Goal: Check status: Check status

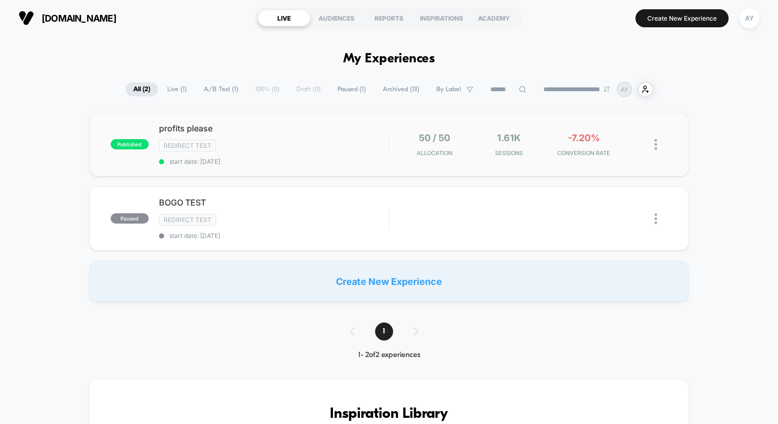
click at [538, 161] on div "published profits please Redirect Test start date: [DATE] 50 / 50 Allocation 1.…" at bounding box center [389, 144] width 599 height 64
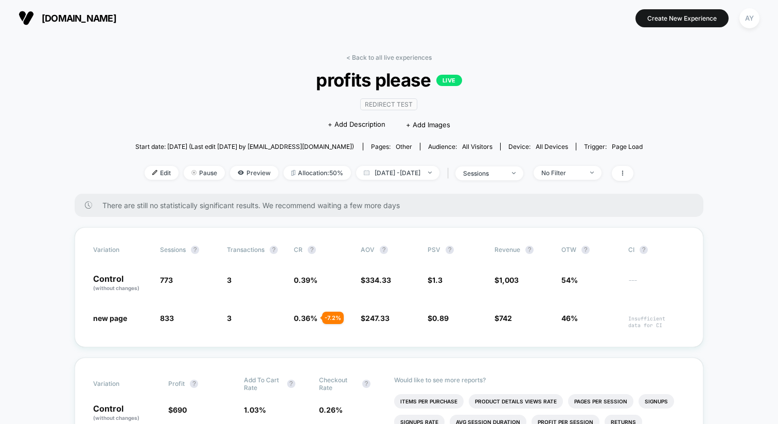
scroll to position [22, 0]
